Goal: Navigation & Orientation: Find specific page/section

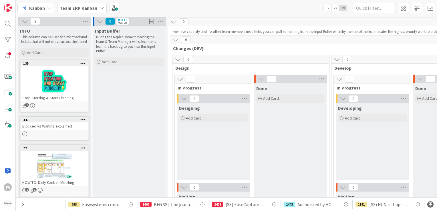
click at [81, 10] on b "Team ERP Kanban" at bounding box center [78, 8] width 37 height 6
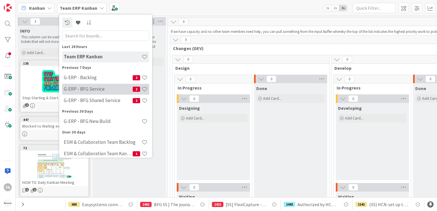
click at [107, 86] on h4 "G-ERP - BFG Service" at bounding box center [98, 89] width 69 height 6
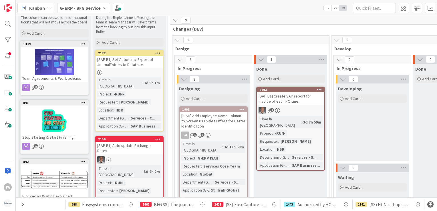
scroll to position [29, 0]
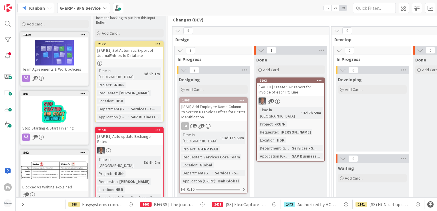
click at [205, 111] on div "[ISAH] Add Employee Name Column to Screen 033 Sales Offers for Better Identific…" at bounding box center [212, 112] width 67 height 18
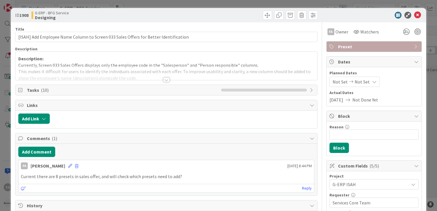
click at [165, 80] on div at bounding box center [166, 79] width 6 height 5
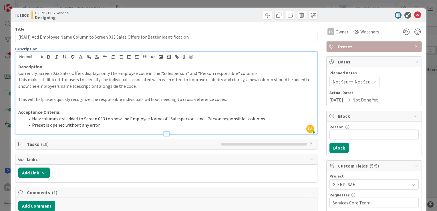
click at [165, 134] on div at bounding box center [166, 133] width 6 height 5
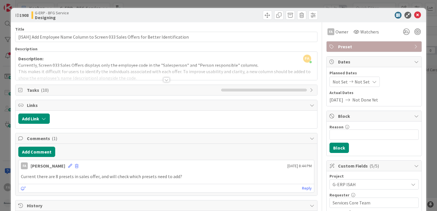
click at [165, 77] on div at bounding box center [166, 79] width 6 height 5
